Goal: Information Seeking & Learning: Learn about a topic

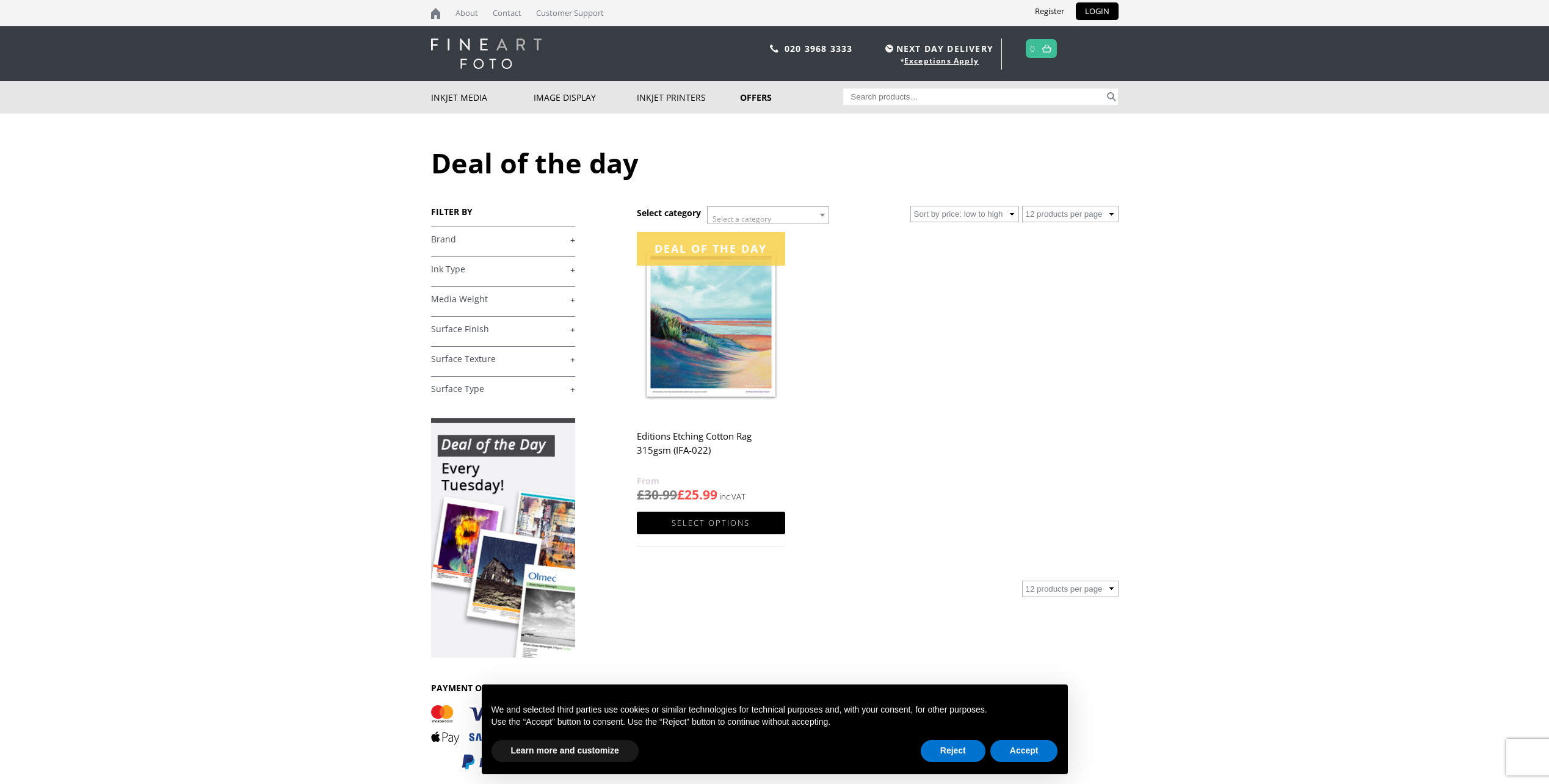
click at [576, 237] on div "FILTER BY £ 0.00 - £ 25.00 (1) £ 25.00 - £ 74.99 (1) £ 75.00 -" at bounding box center [534, 494] width 206 height 577
click at [569, 241] on link "+" at bounding box center [503, 239] width 144 height 12
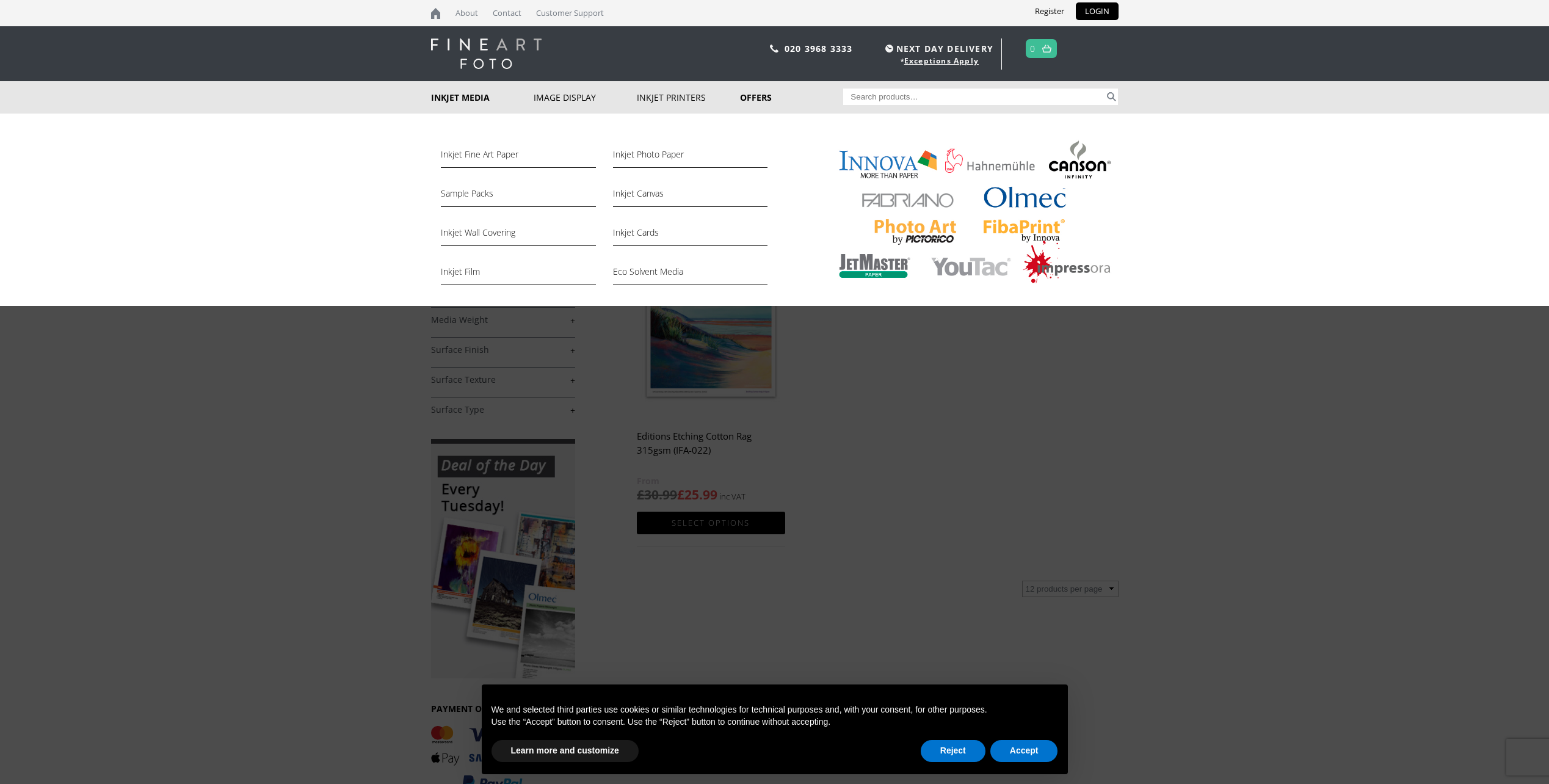
click at [473, 98] on link "Inkjet Media" at bounding box center [482, 98] width 103 height 33
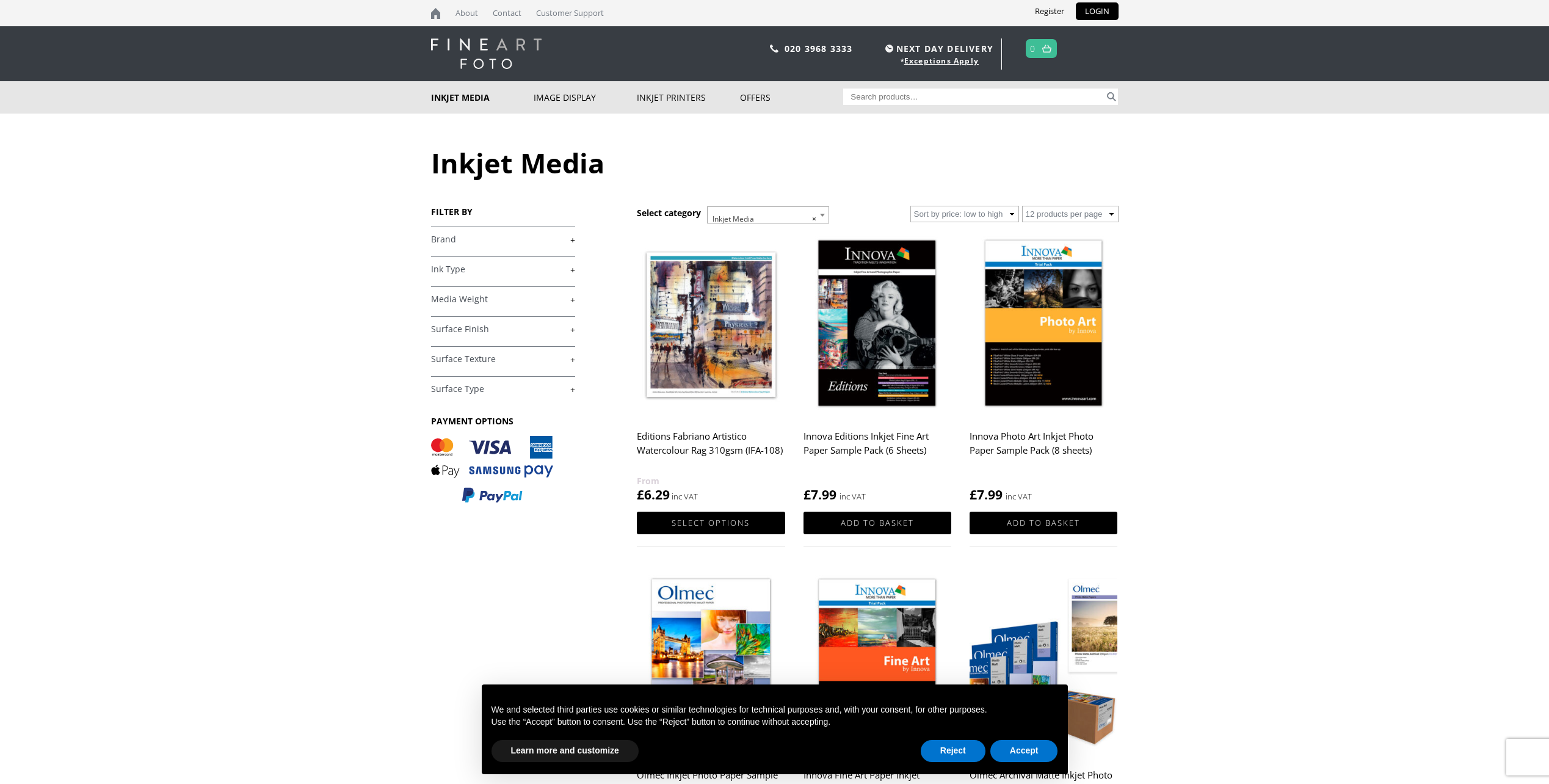
click at [573, 241] on link "+" at bounding box center [503, 239] width 144 height 12
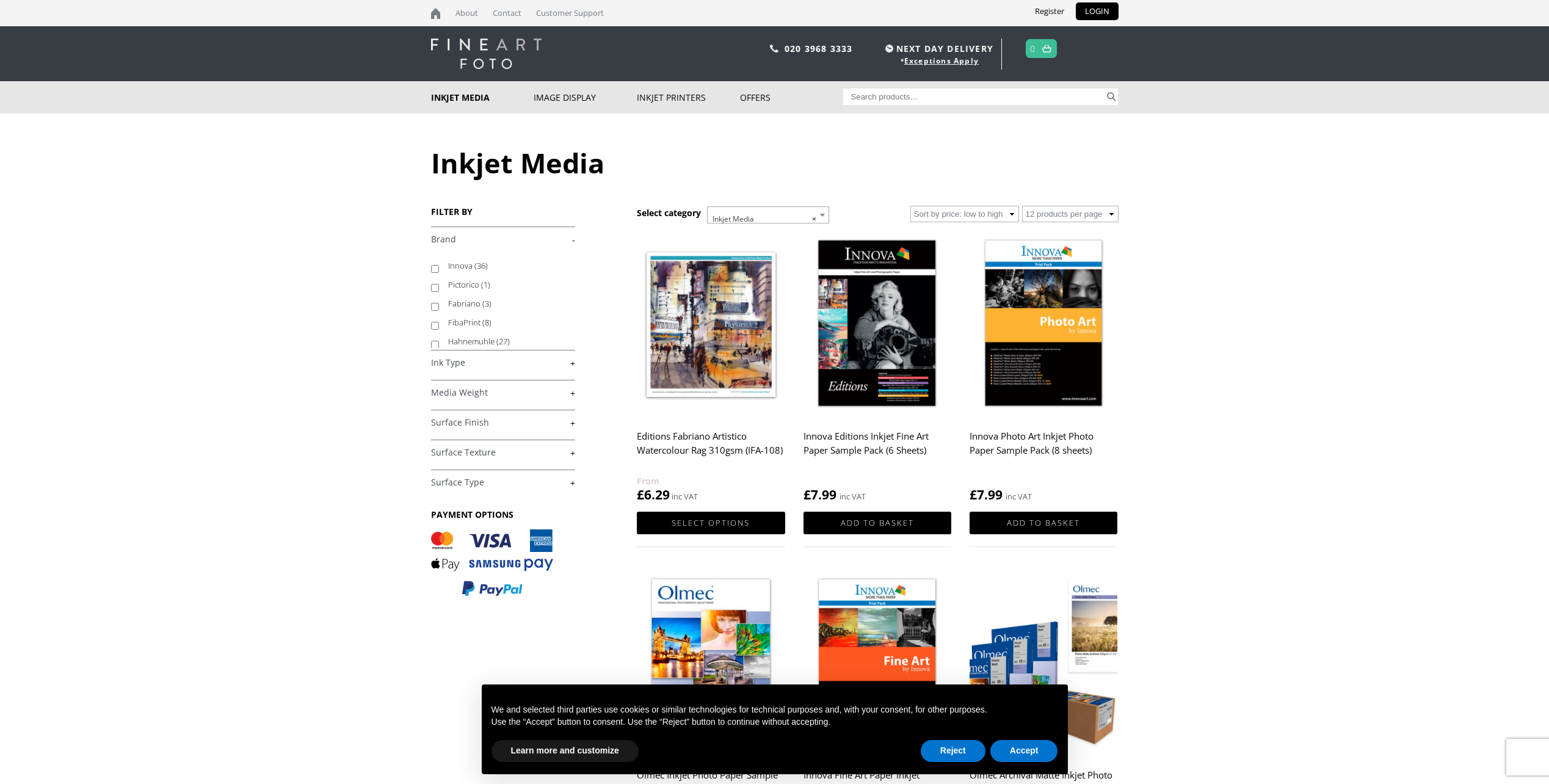
click at [431, 269] on input "Innova (36)" at bounding box center [435, 269] width 8 height 8
checkbox input "true"
